Goal: Navigation & Orientation: Go to known website

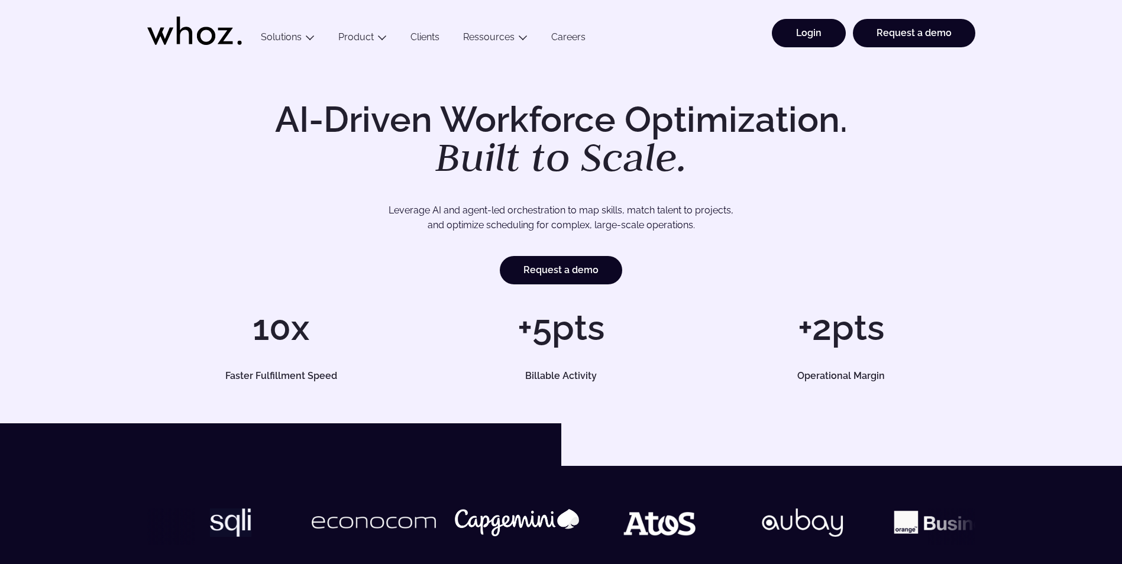
click at [820, 45] on link "Login" at bounding box center [809, 33] width 74 height 28
